Goal: Task Accomplishment & Management: Manage account settings

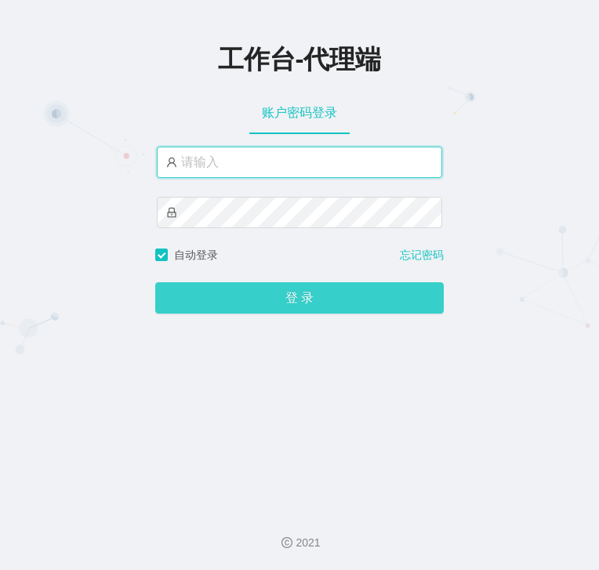
type input "wangdachui666"
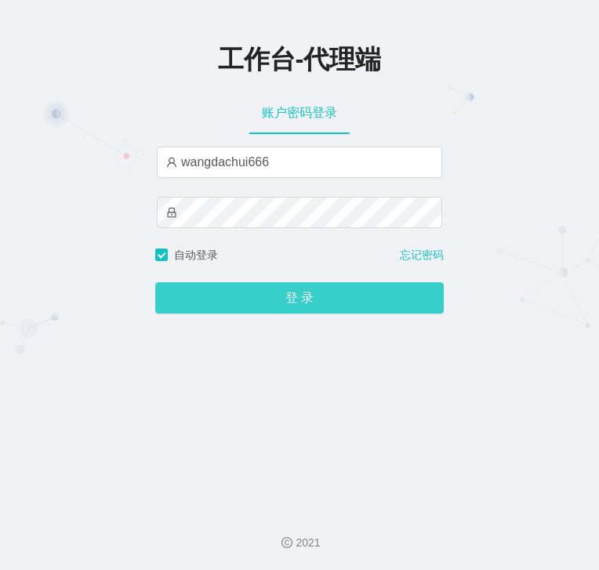
click at [305, 297] on button "登 录" at bounding box center [299, 297] width 289 height 31
